Goal: Task Accomplishment & Management: Manage account settings

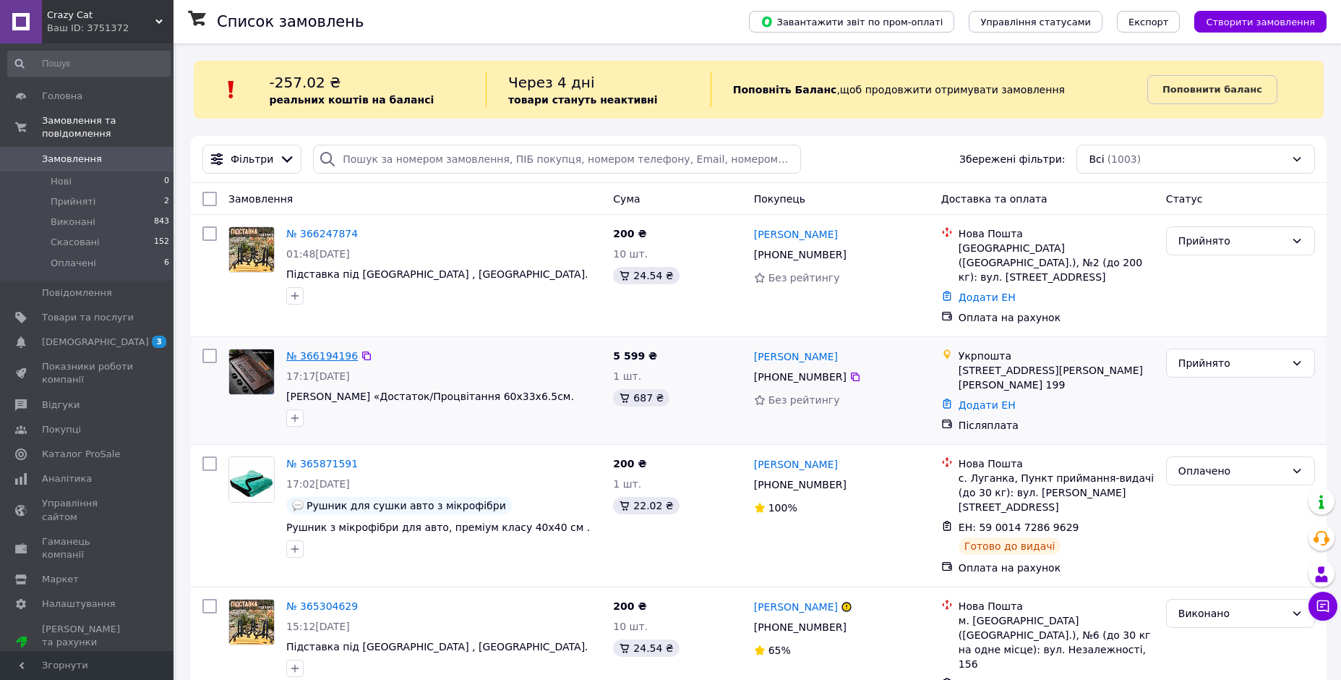
click at [343, 350] on link "№ 366194196" at bounding box center [322, 356] width 72 height 12
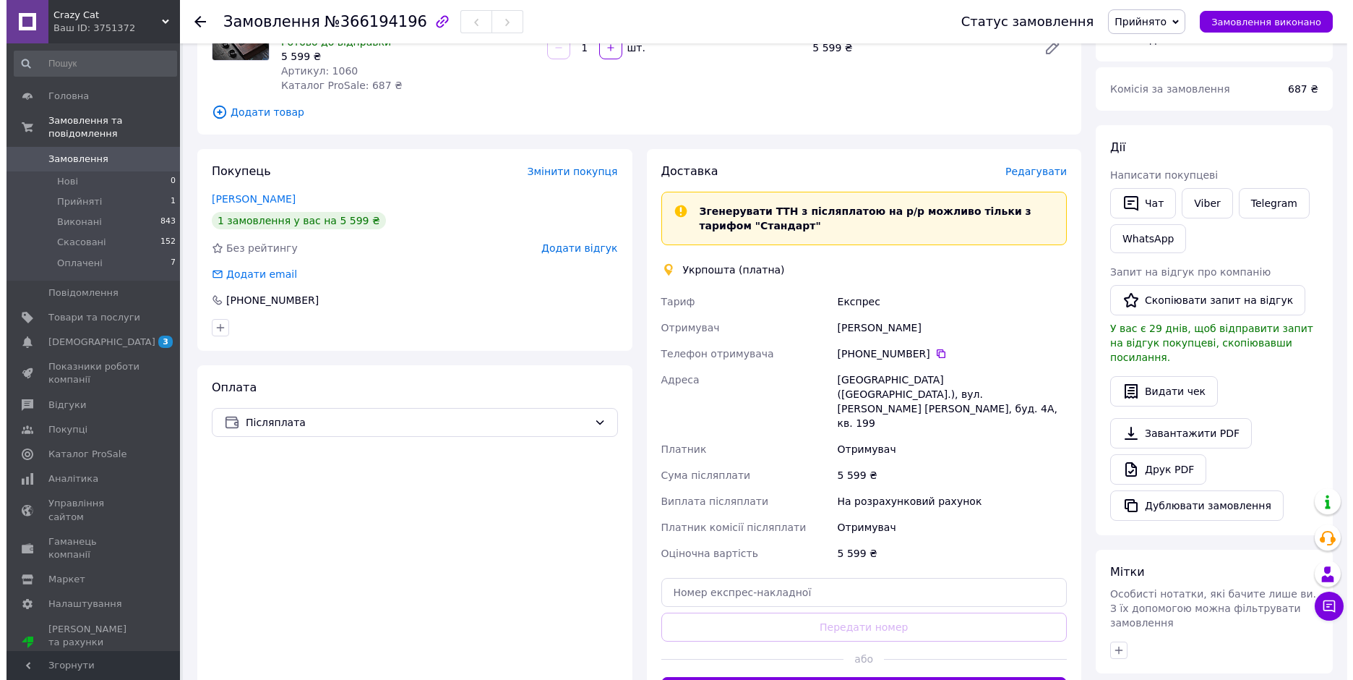
scroll to position [165, 0]
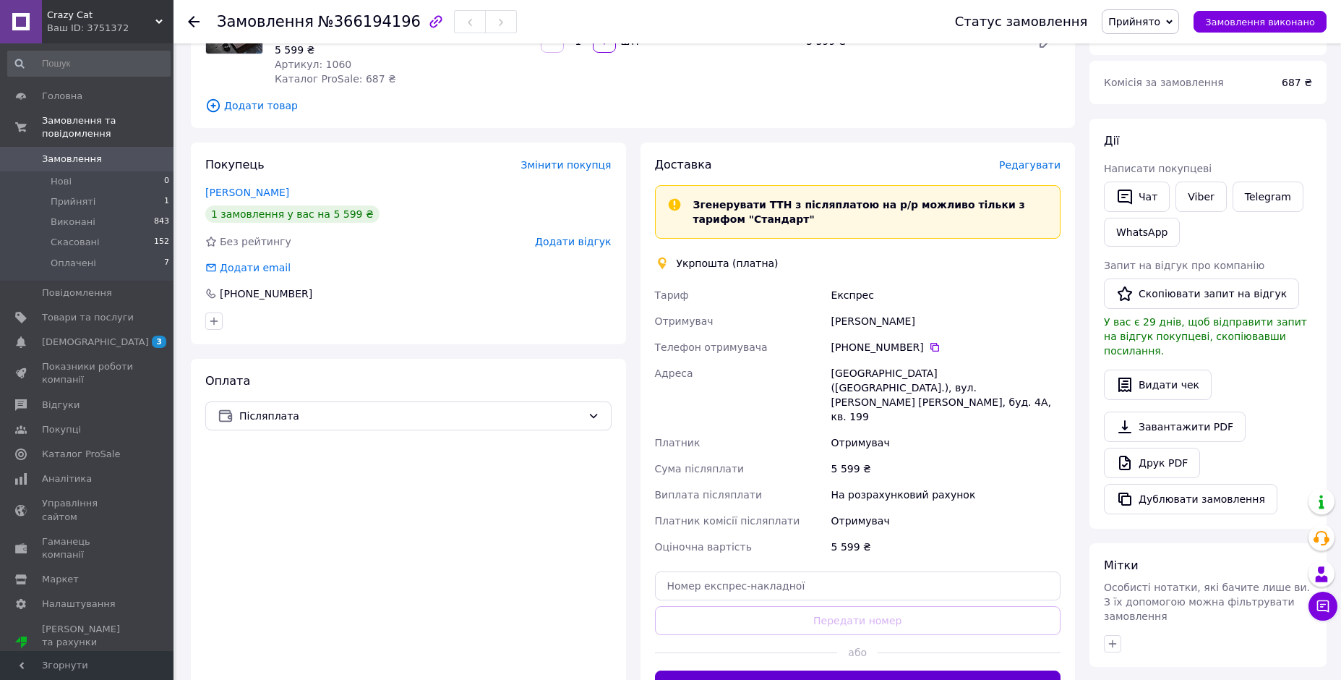
click at [888, 670] on button "Створити ярлик" at bounding box center [858, 684] width 406 height 29
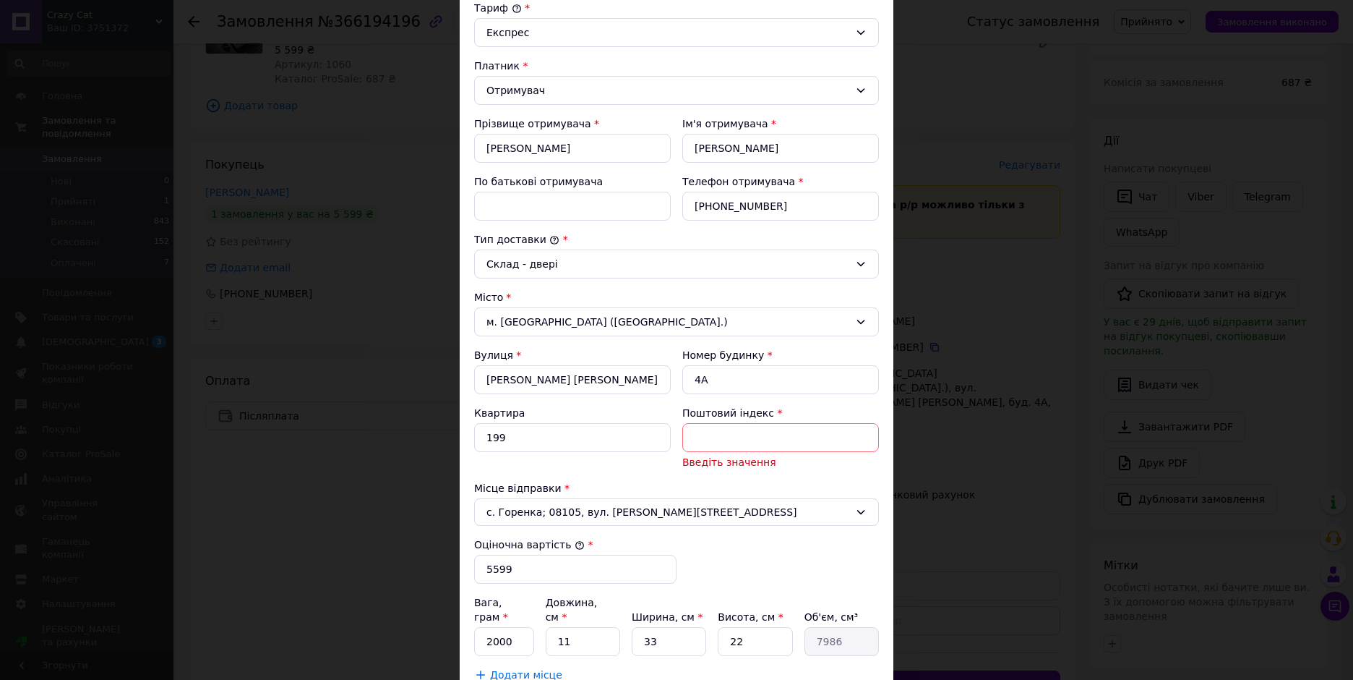
scroll to position [168, 0]
click at [799, 429] on input "Поштовий індекс" at bounding box center [780, 435] width 197 height 29
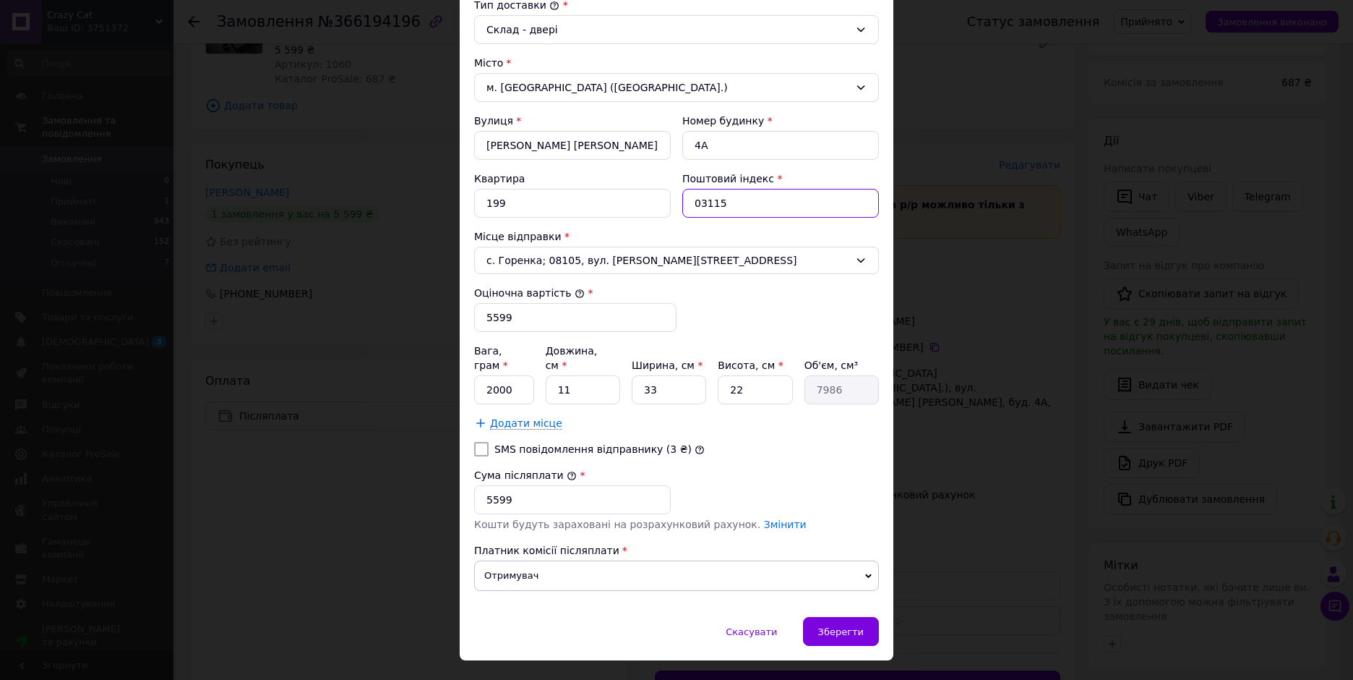
scroll to position [417, 0]
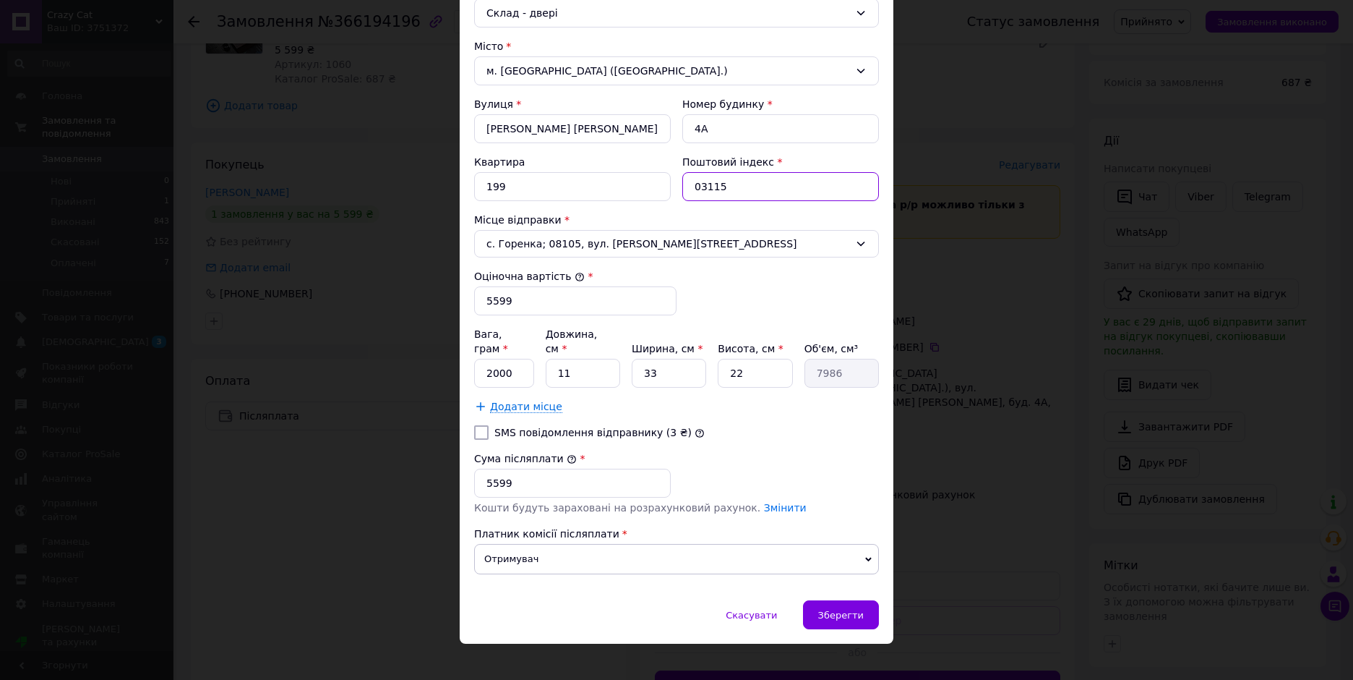
type input "03115"
click at [481, 425] on input "SMS повідомлення відправнику (3 ₴)" at bounding box center [481, 432] width 14 height 14
checkbox input "true"
click at [596, 545] on span "Отримувач" at bounding box center [676, 559] width 405 height 30
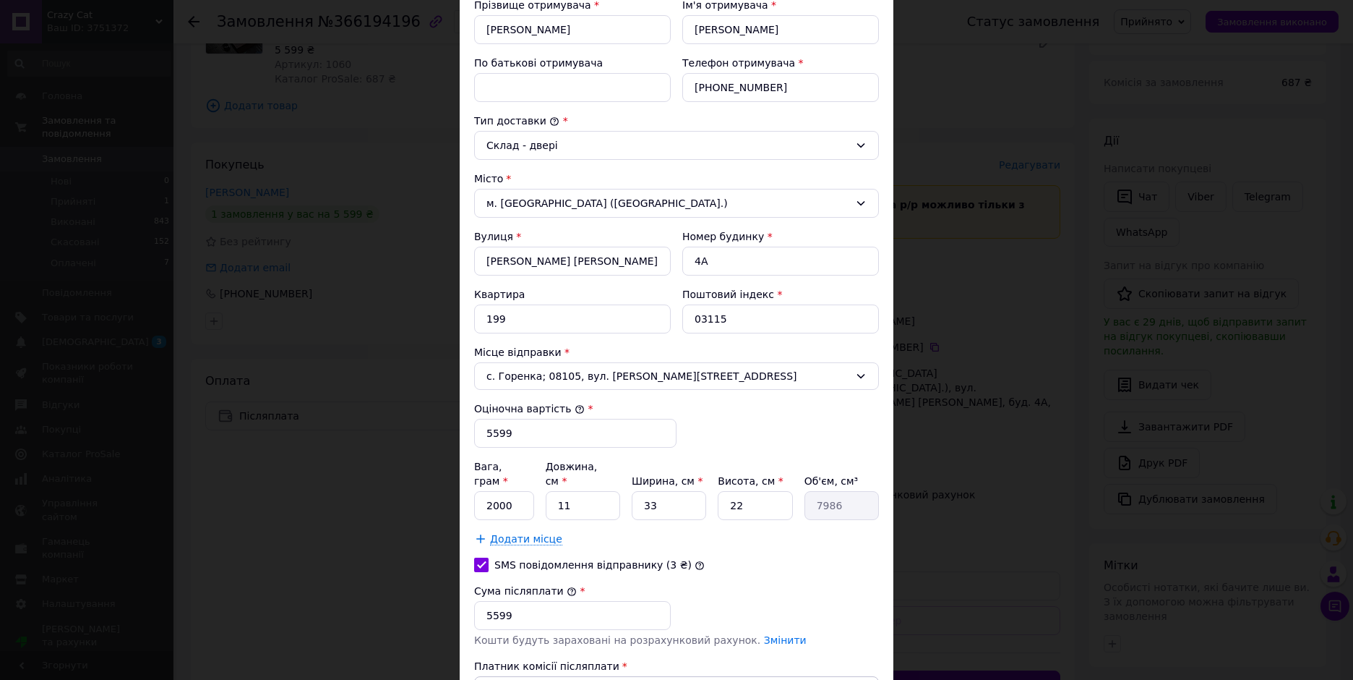
scroll to position [286, 0]
click at [765, 313] on input "03115" at bounding box center [780, 317] width 197 height 29
type input "04203"
click at [484, 556] on input "SMS повідомлення відправнику (3 ₴)" at bounding box center [481, 563] width 14 height 14
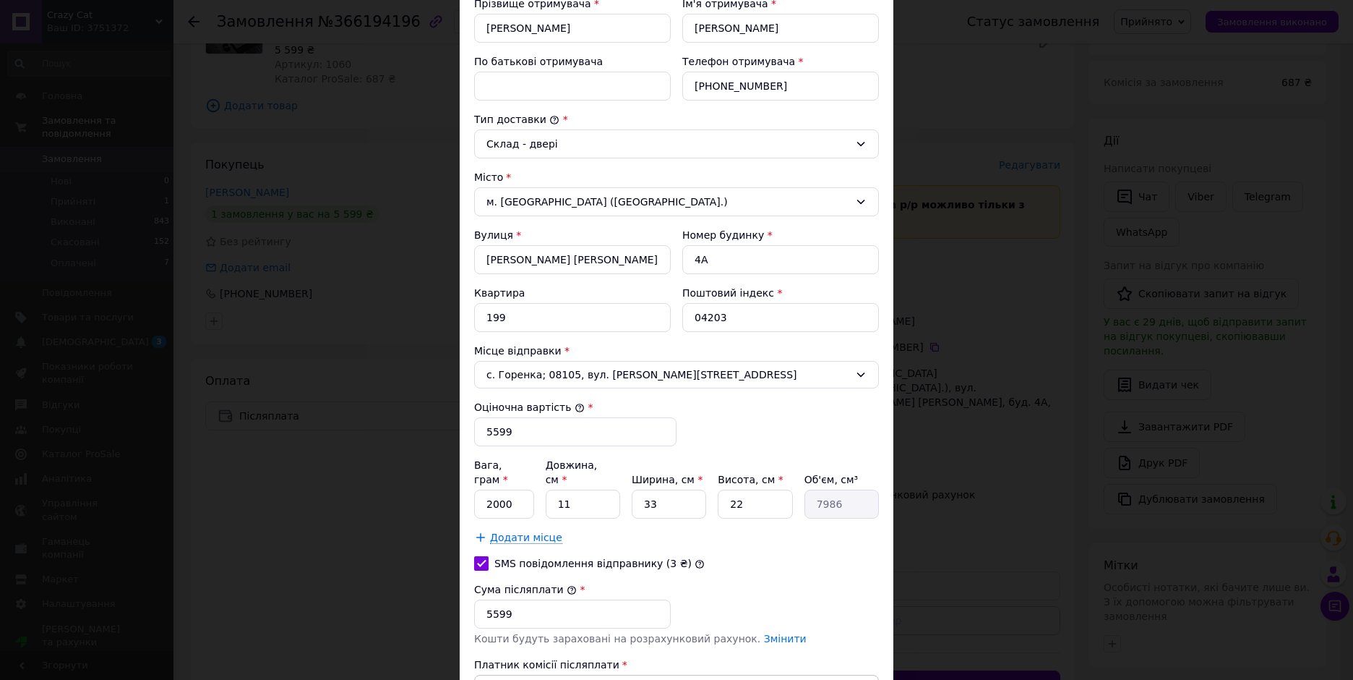
checkbox input "false"
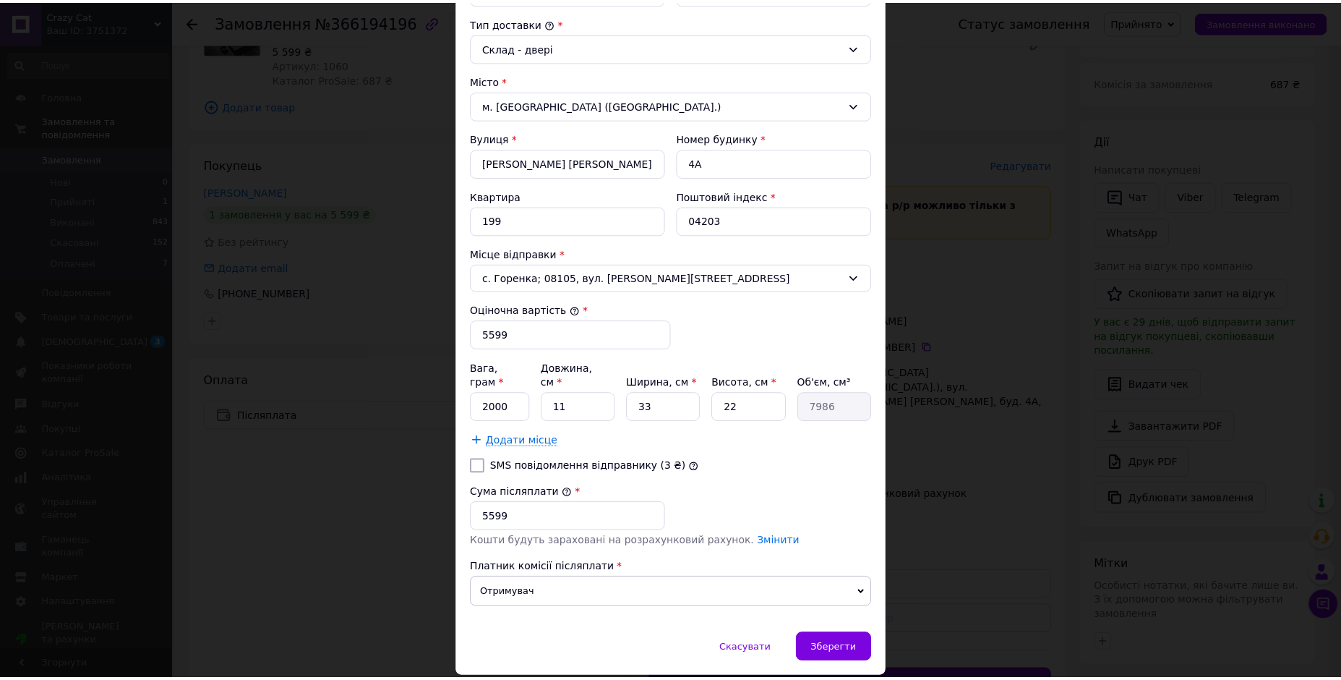
scroll to position [417, 0]
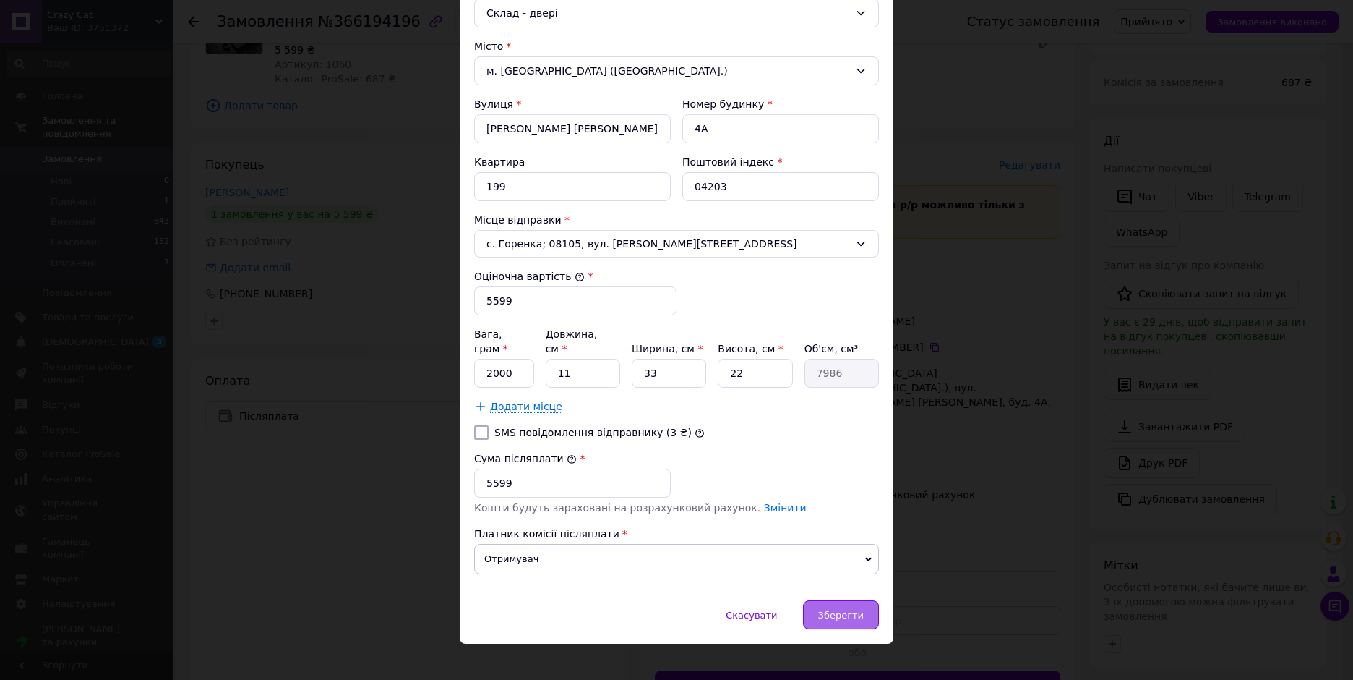
click at [839, 609] on span "Зберегти" at bounding box center [841, 614] width 46 height 11
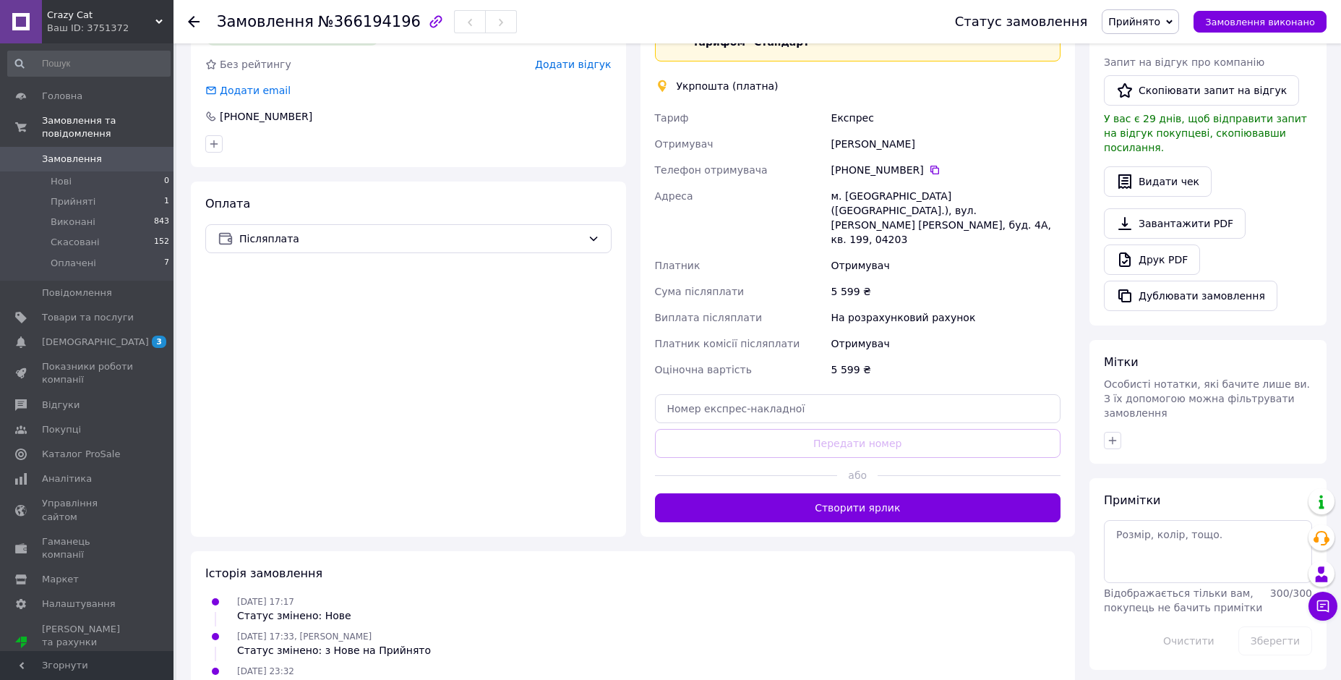
scroll to position [349, 0]
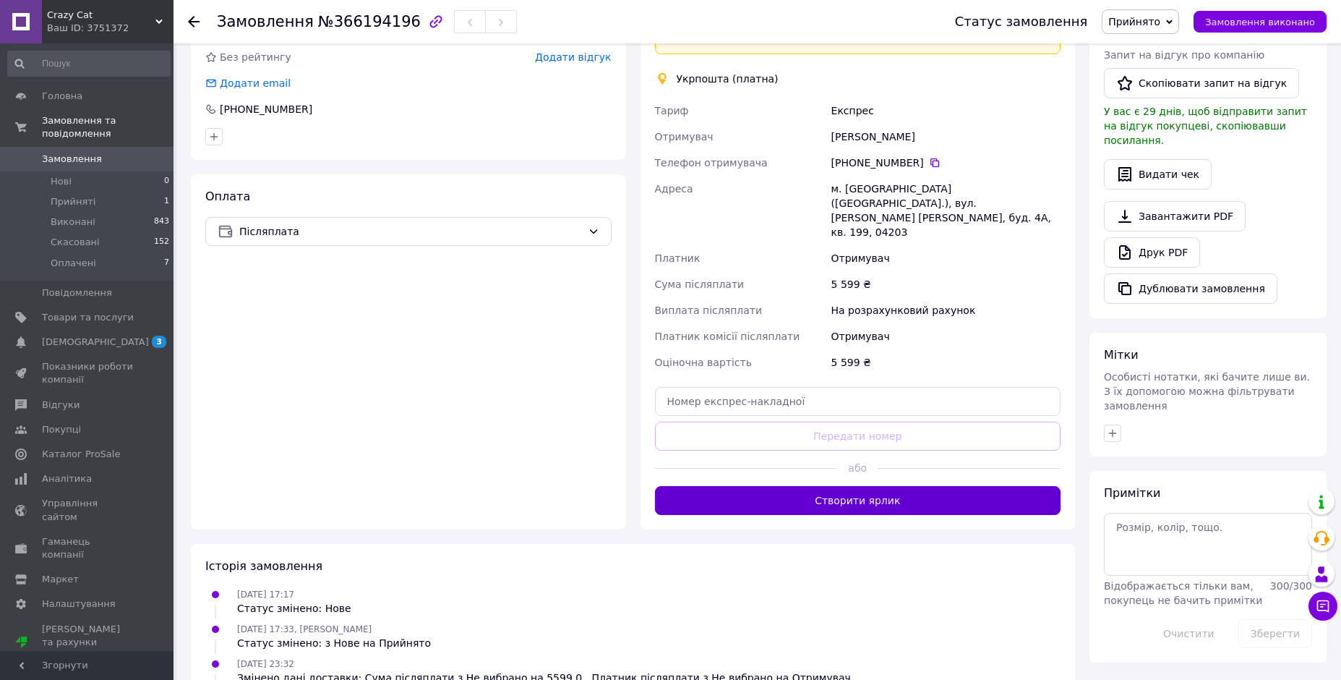
click at [831, 486] on button "Створити ярлик" at bounding box center [858, 500] width 406 height 29
click at [790, 486] on button "Створити ярлик" at bounding box center [858, 500] width 406 height 29
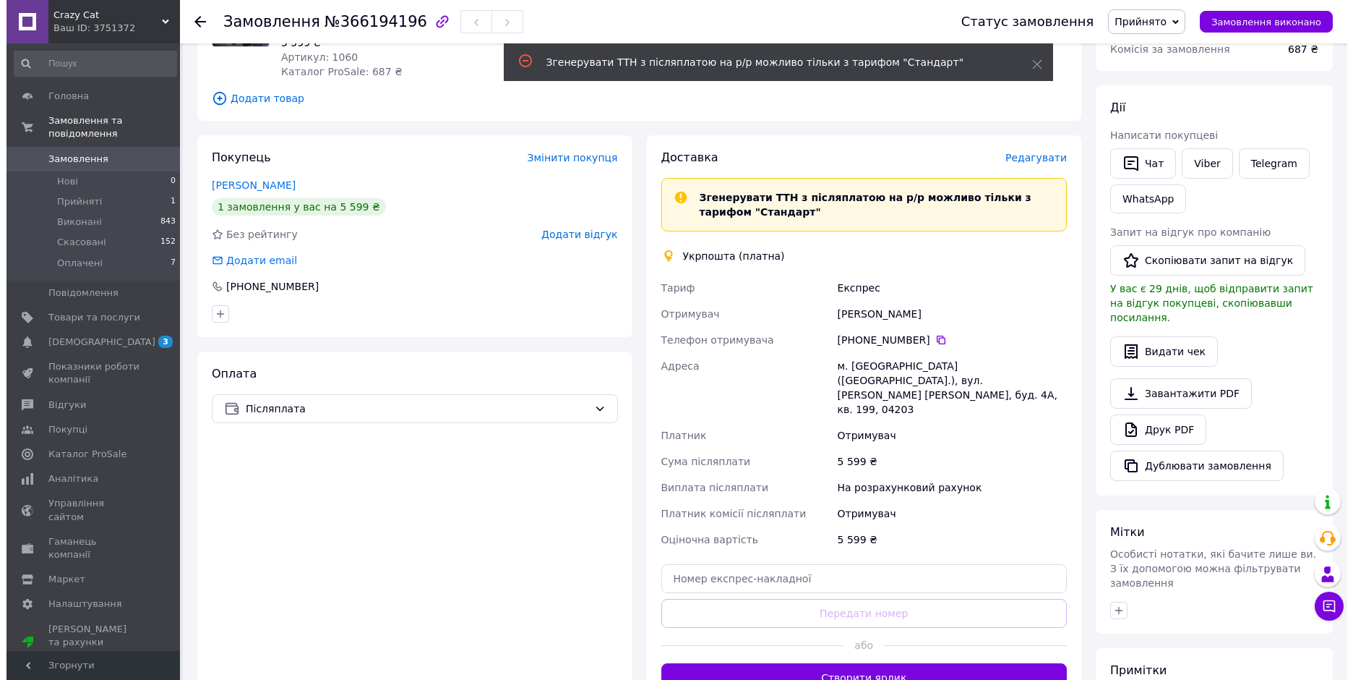
scroll to position [166, 0]
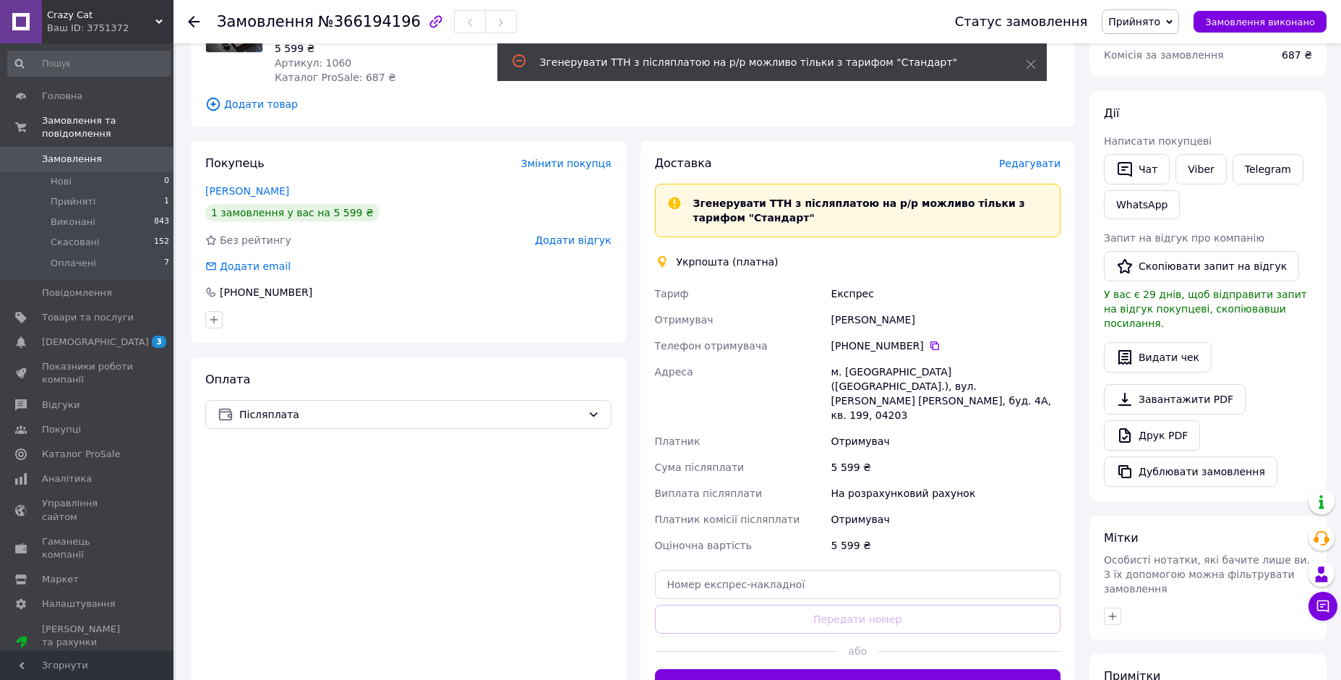
click at [1033, 158] on span "Редагувати" at bounding box center [1029, 164] width 61 height 12
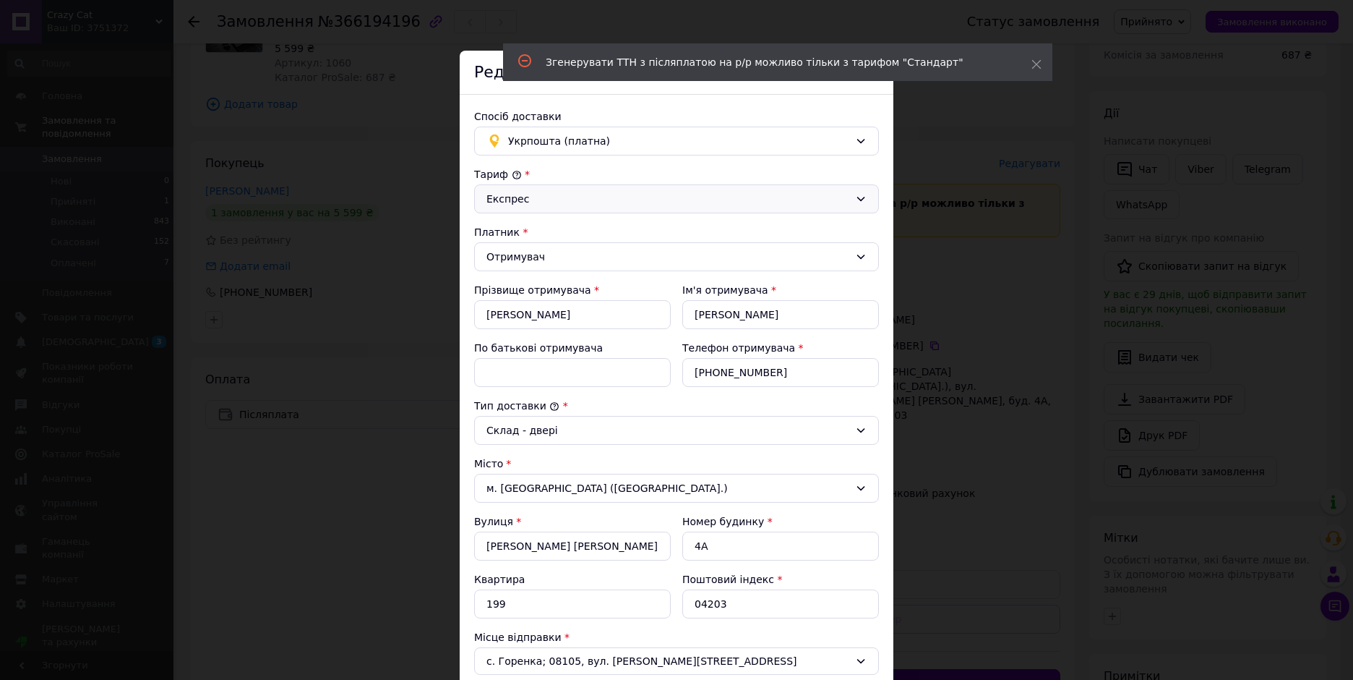
click at [588, 185] on div "Експрес" at bounding box center [676, 198] width 405 height 29
click at [570, 233] on li "Стандарт" at bounding box center [674, 230] width 403 height 26
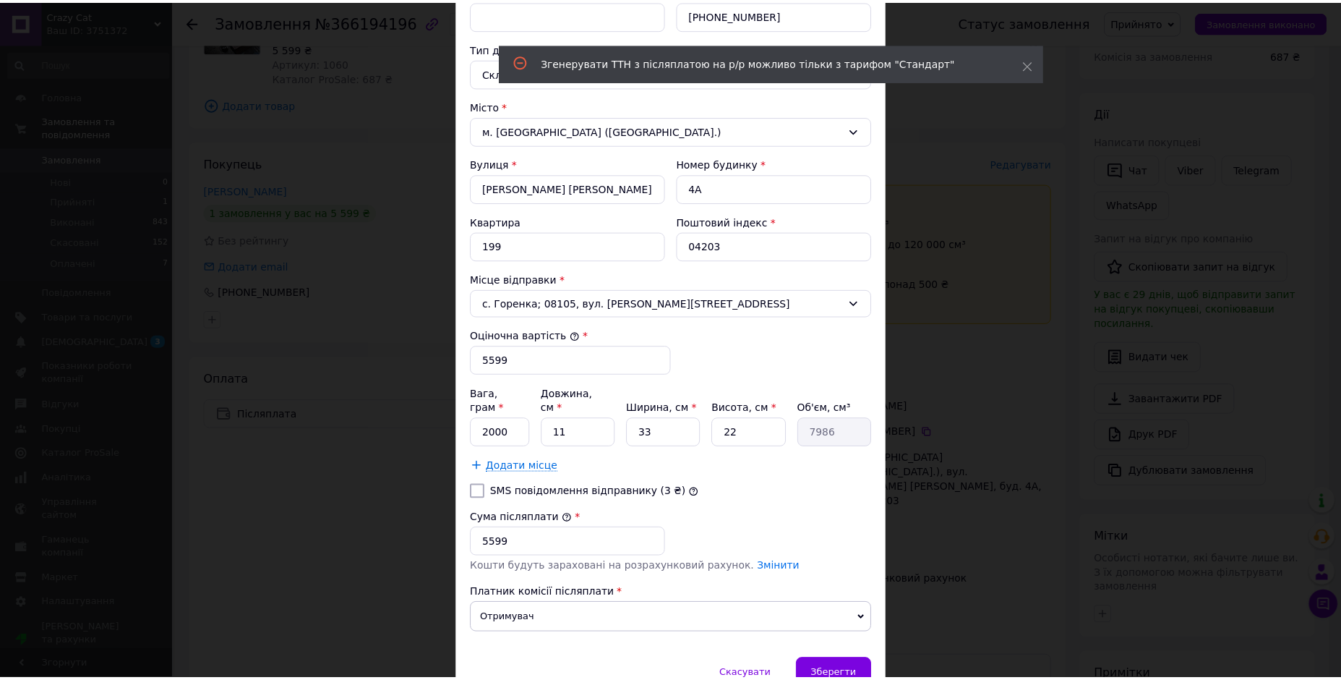
scroll to position [417, 0]
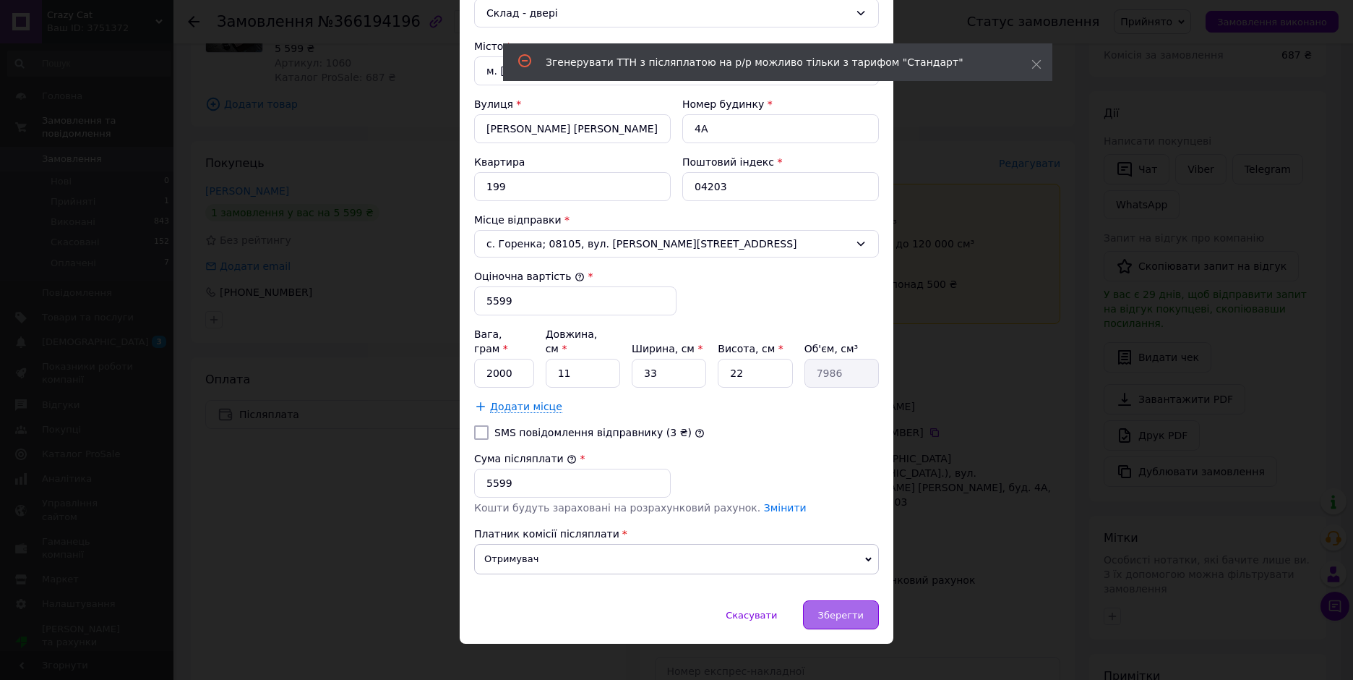
click at [835, 609] on span "Зберегти" at bounding box center [841, 614] width 46 height 11
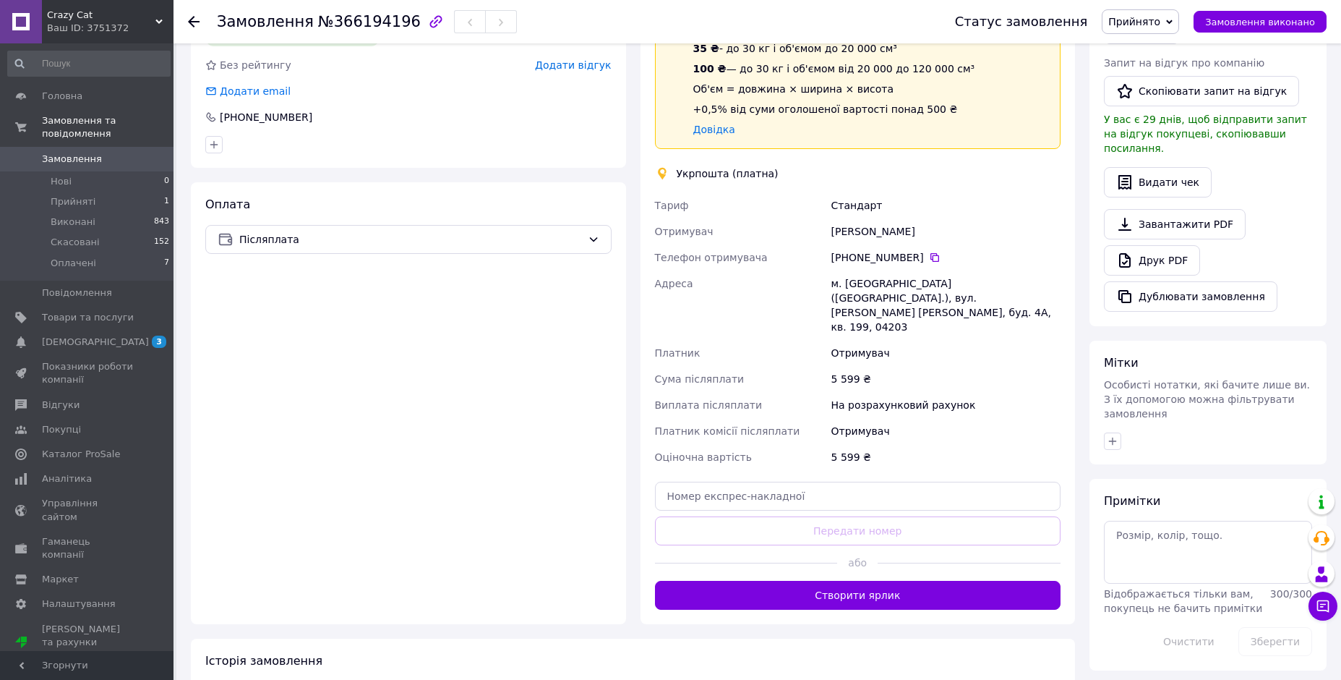
scroll to position [343, 0]
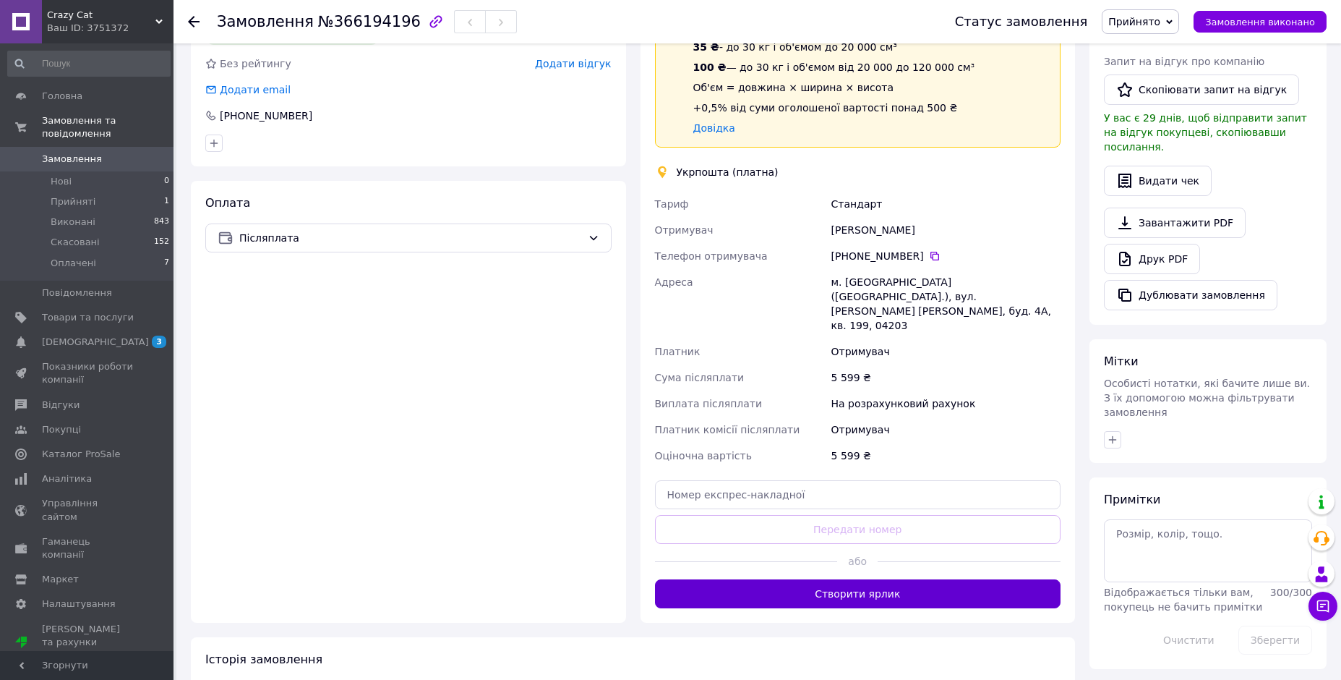
click at [967, 579] on button "Створити ярлик" at bounding box center [858, 593] width 406 height 29
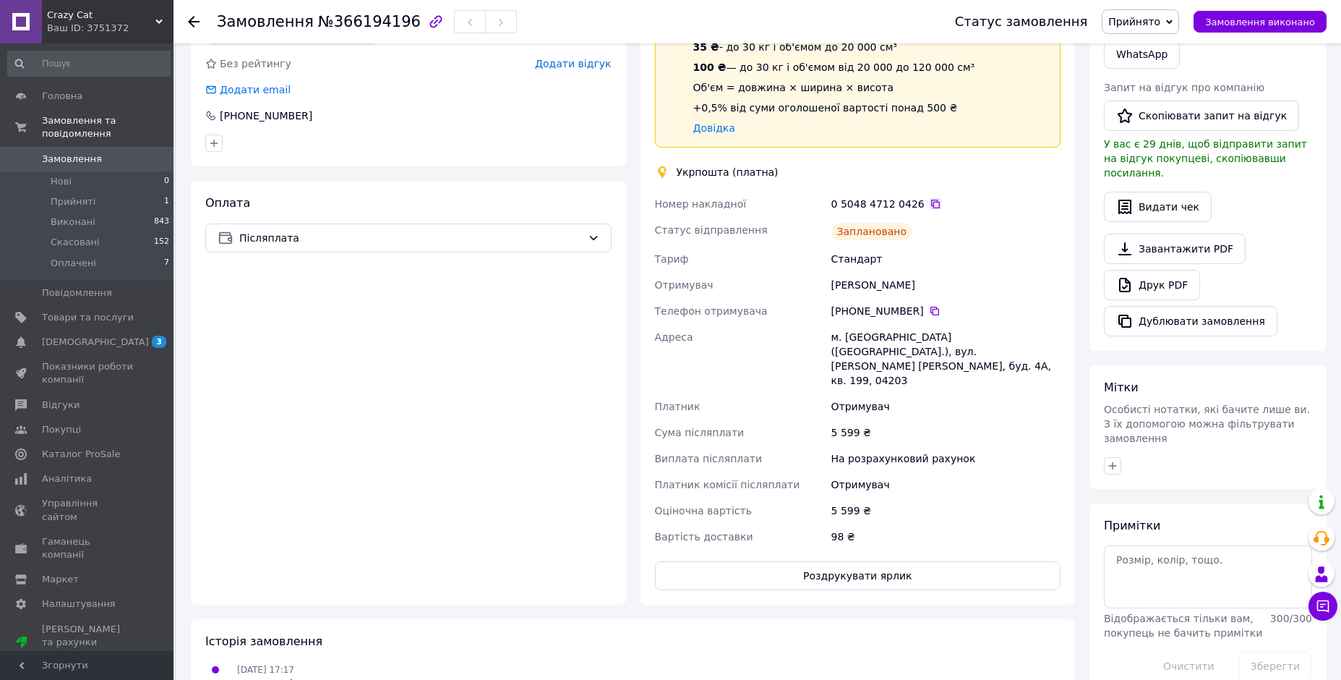
click at [931, 200] on icon at bounding box center [935, 204] width 9 height 9
click at [72, 153] on span "Замовлення" at bounding box center [72, 159] width 60 height 13
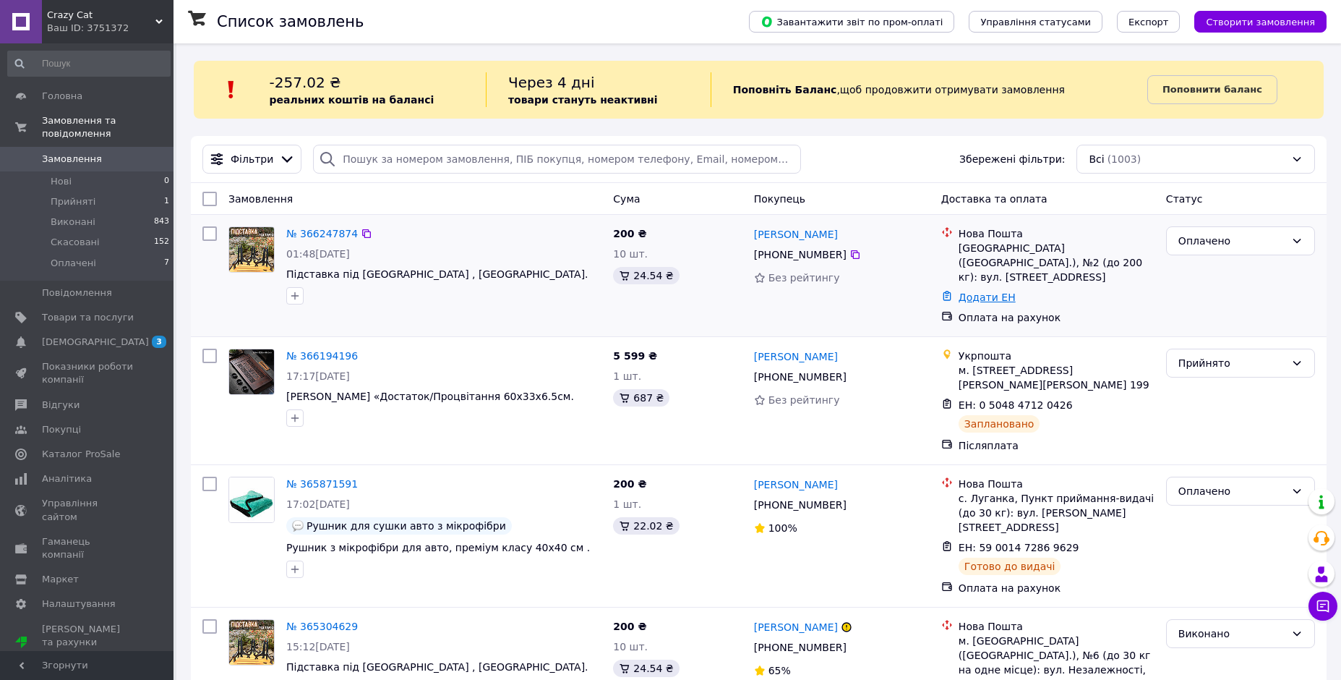
click at [974, 291] on link "Додати ЕН" at bounding box center [987, 297] width 57 height 12
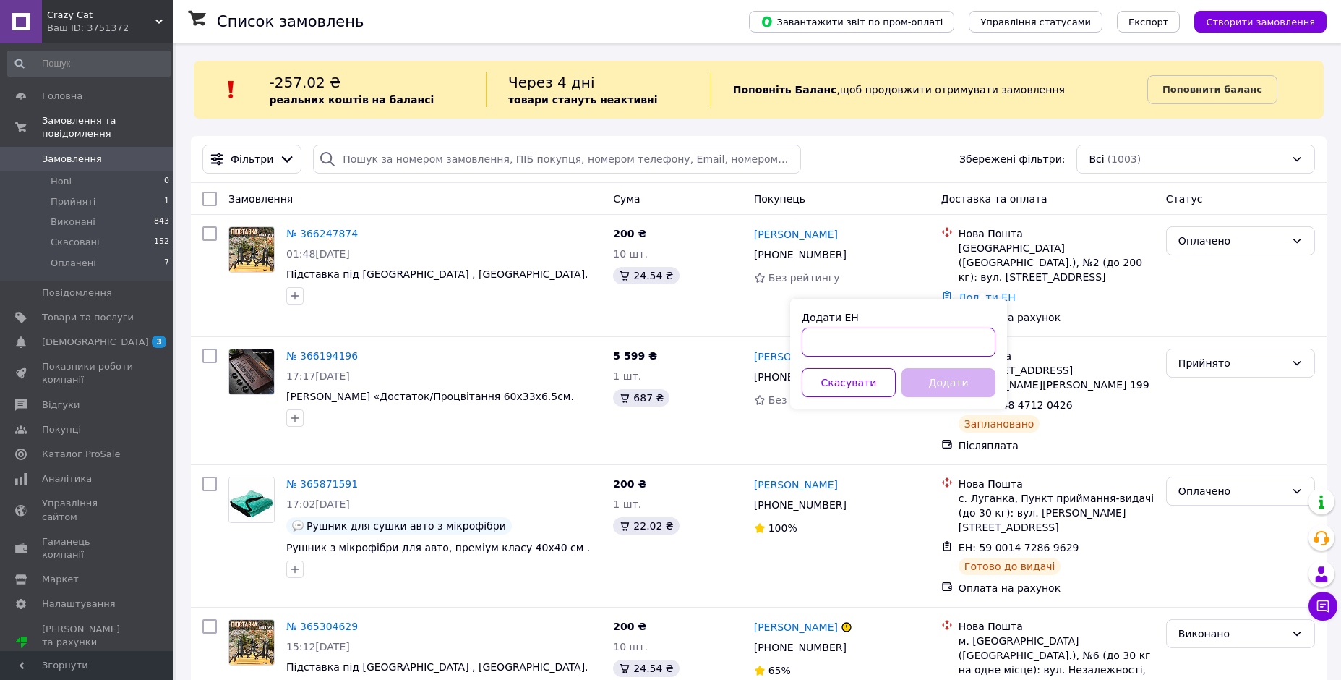
click at [873, 346] on input "Додати ЕН" at bounding box center [899, 341] width 194 height 29
paste input "20451269304487"
type input "20451269304487"
click at [943, 379] on button "Додати" at bounding box center [948, 382] width 94 height 29
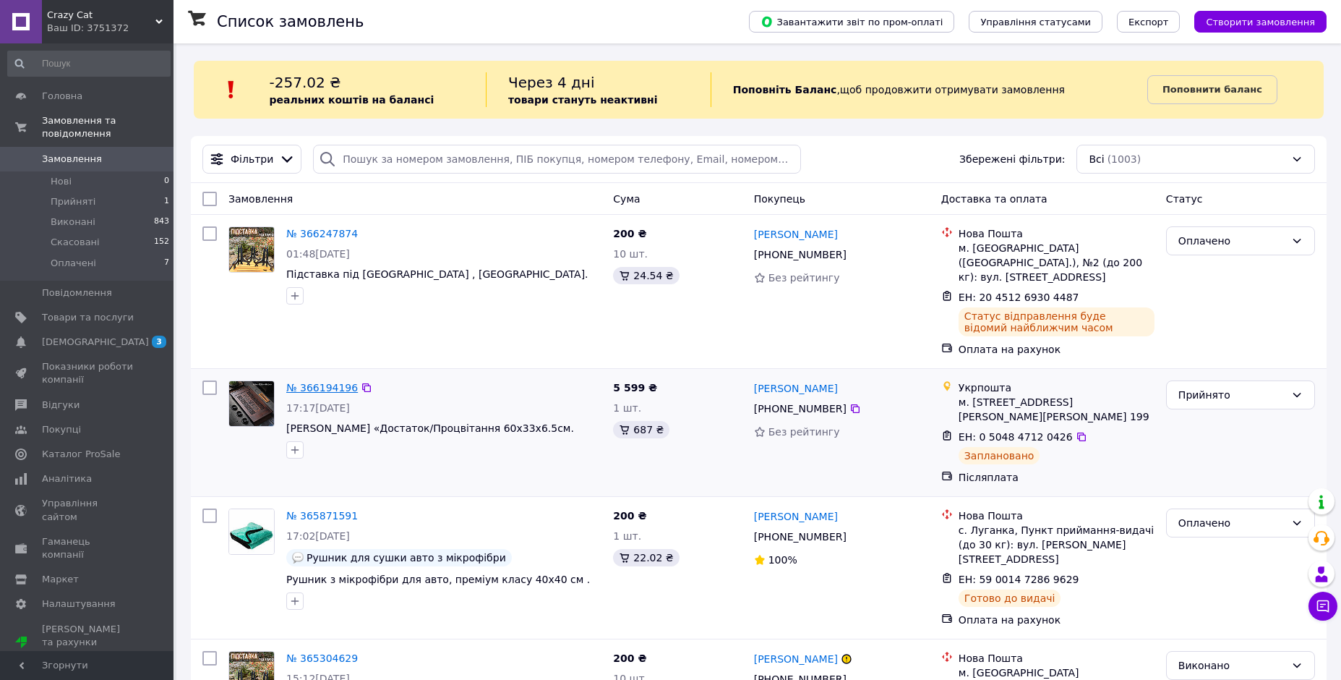
click at [330, 382] on link "№ 366194196" at bounding box center [322, 388] width 72 height 12
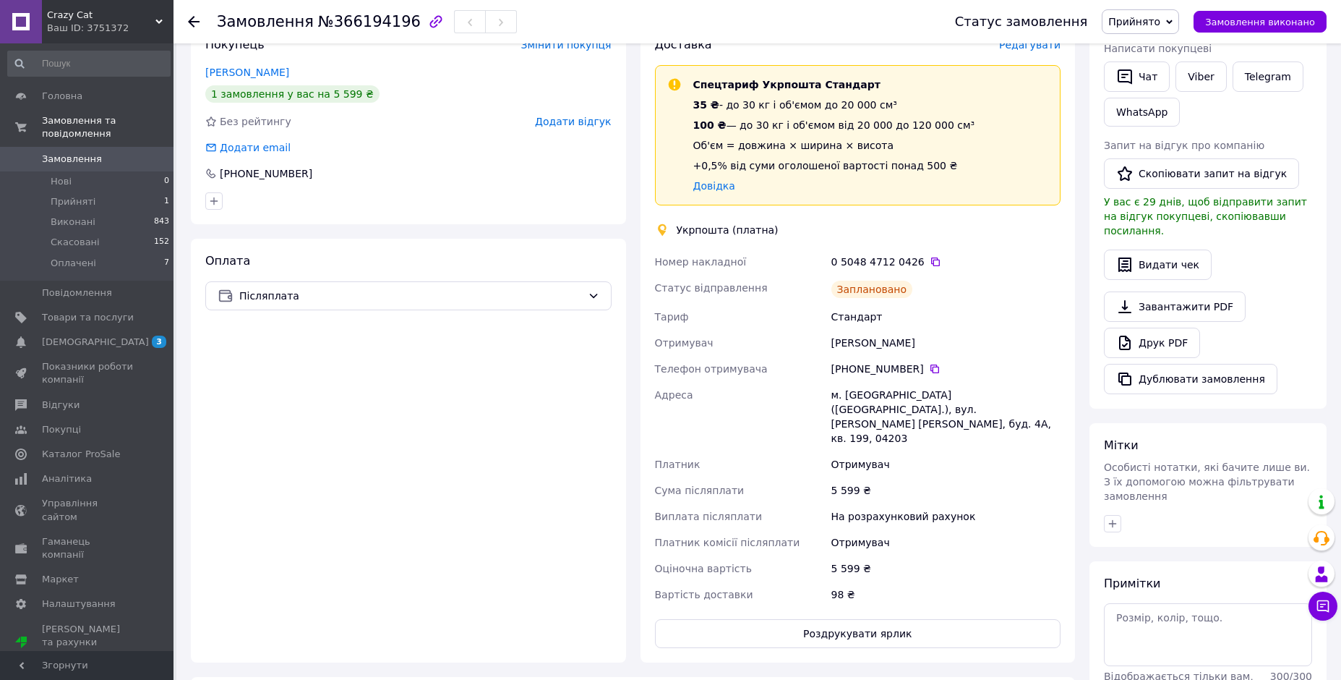
scroll to position [288, 0]
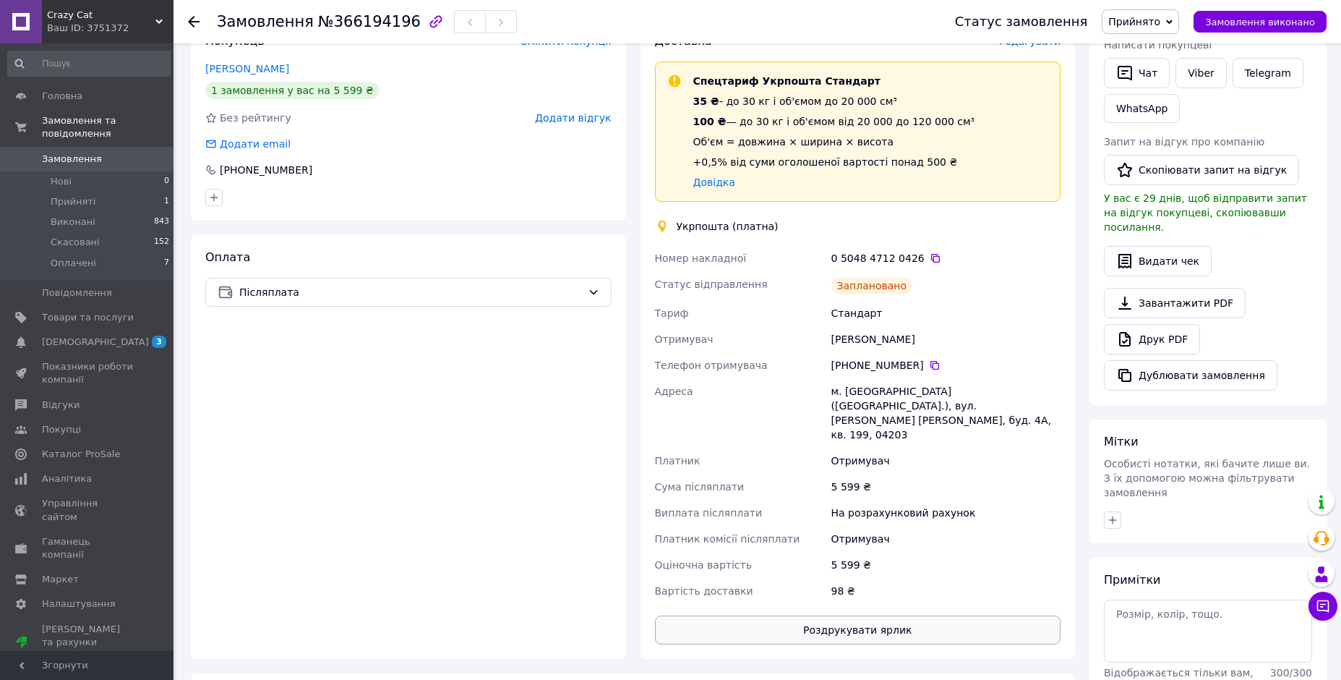
click at [862, 615] on button "Роздрукувати ярлик" at bounding box center [858, 629] width 406 height 29
